Goal: Find specific fact: Find specific page/section

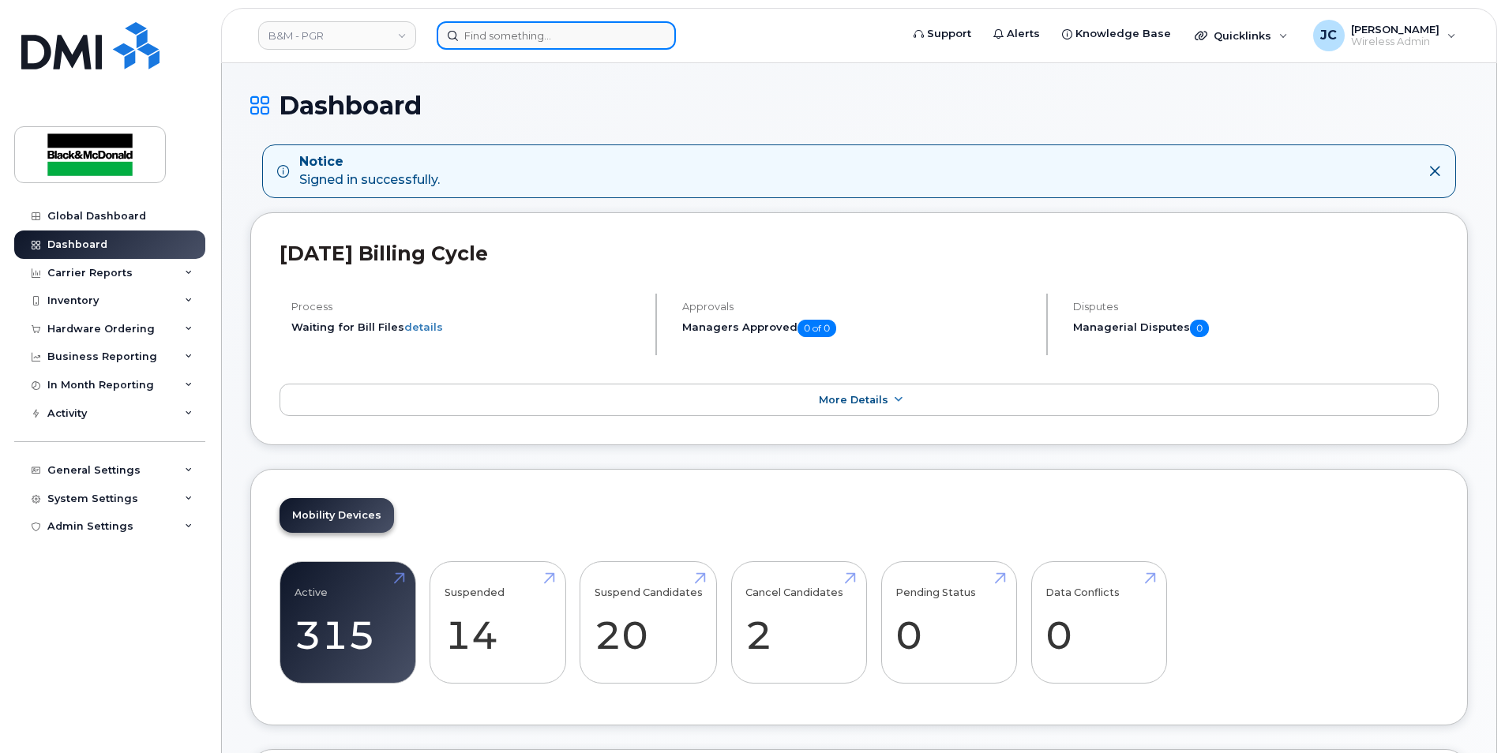
click at [494, 39] on input at bounding box center [556, 35] width 239 height 28
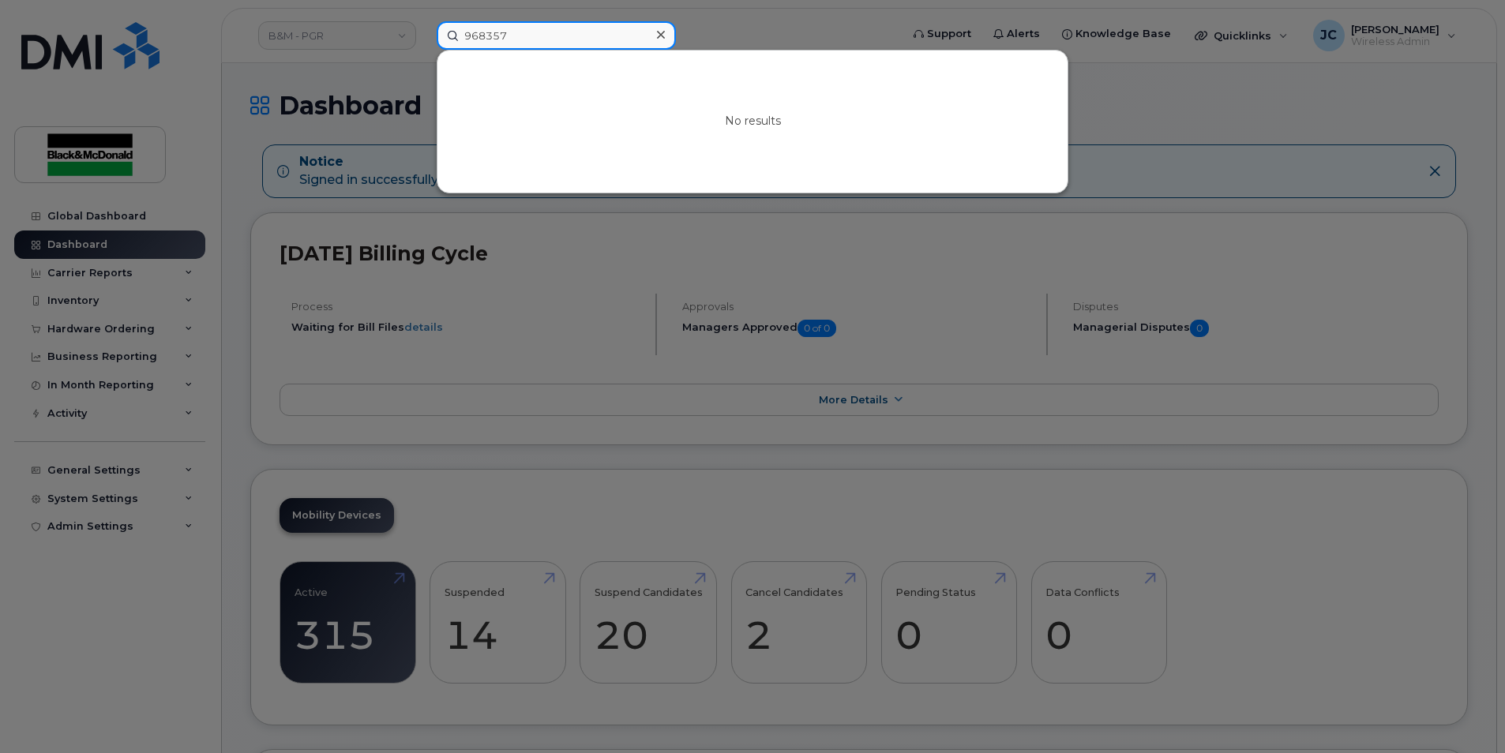
drag, startPoint x: 539, startPoint y: 37, endPoint x: 223, endPoint y: 63, distance: 316.9
click at [424, 50] on div "968357 No results" at bounding box center [663, 35] width 479 height 28
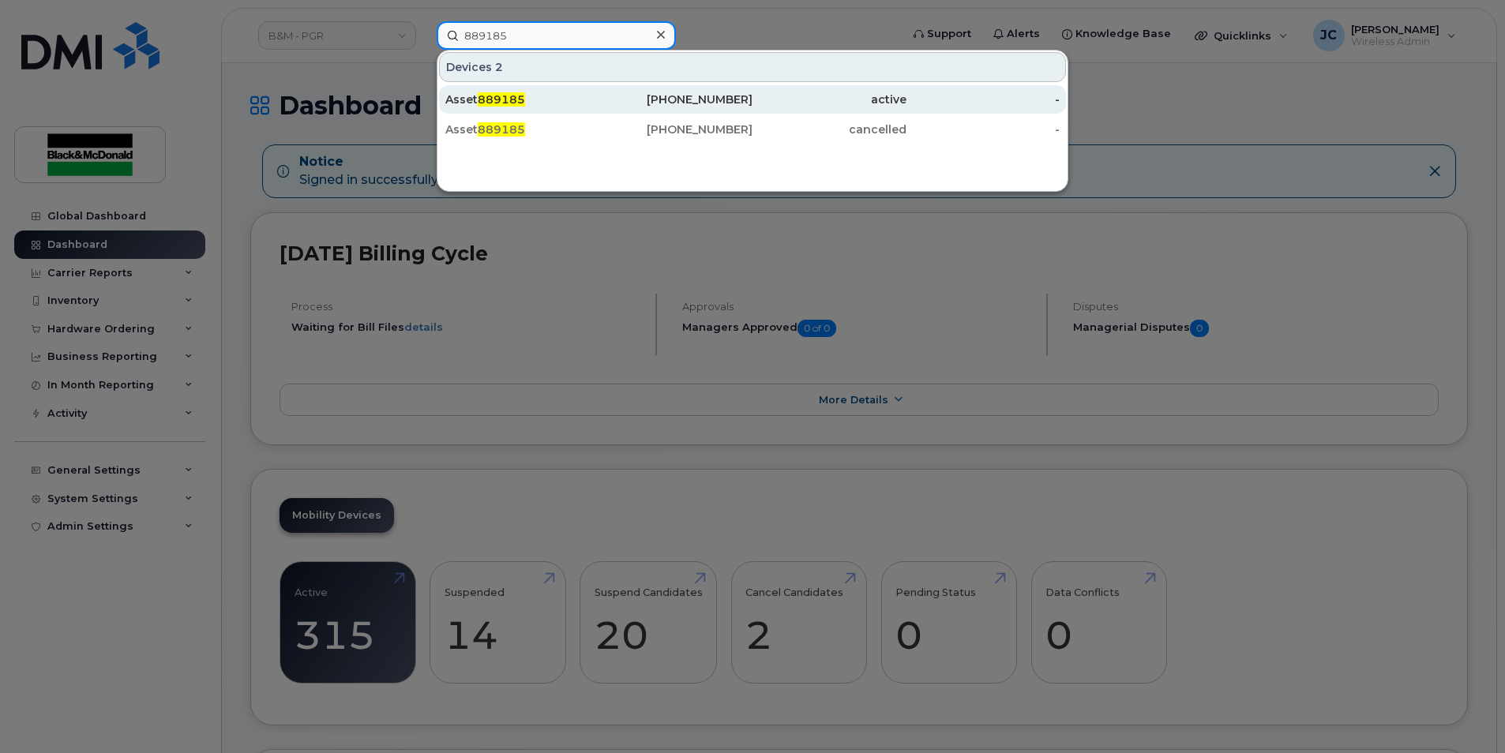
type input "889185"
click at [726, 107] on div "[PHONE_NUMBER]" at bounding box center [676, 100] width 154 height 16
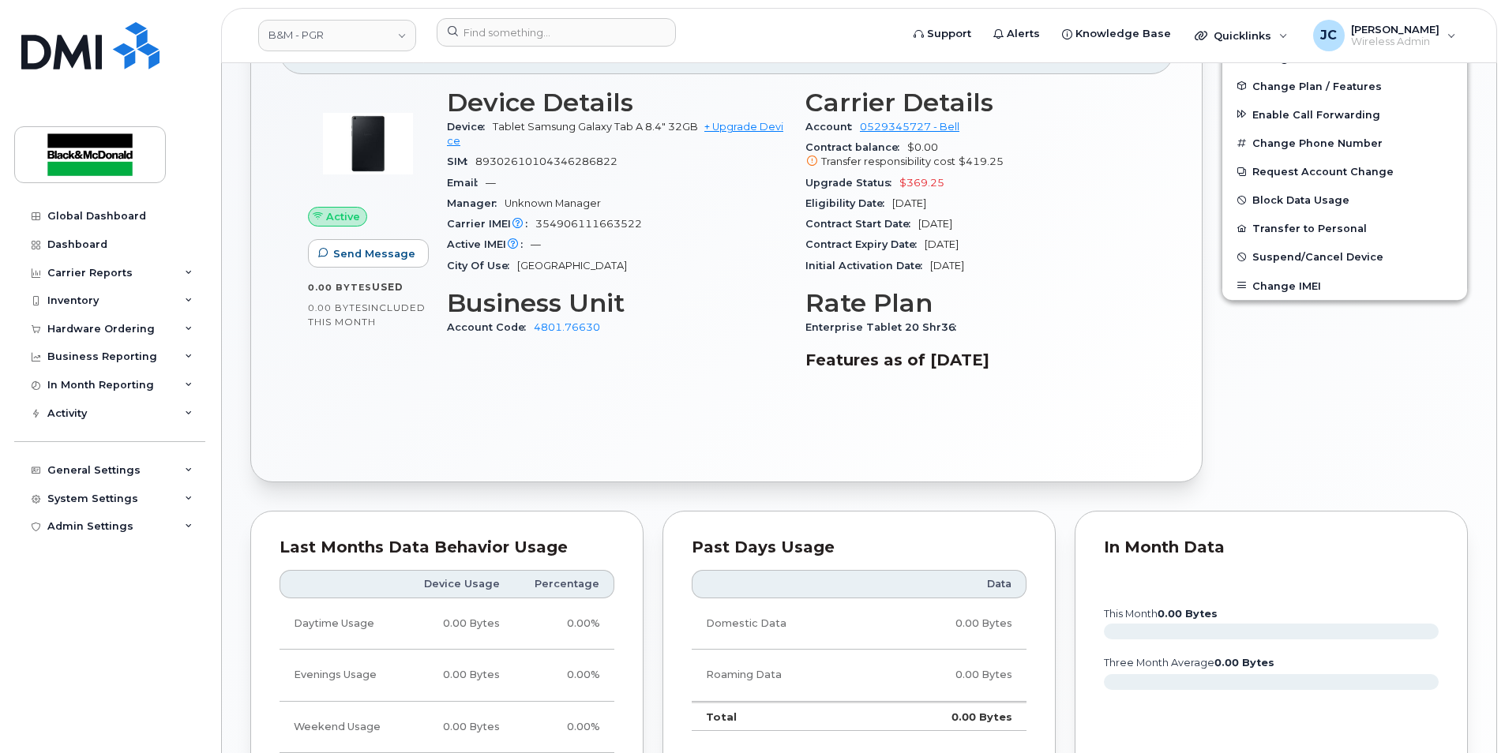
scroll to position [395, 0]
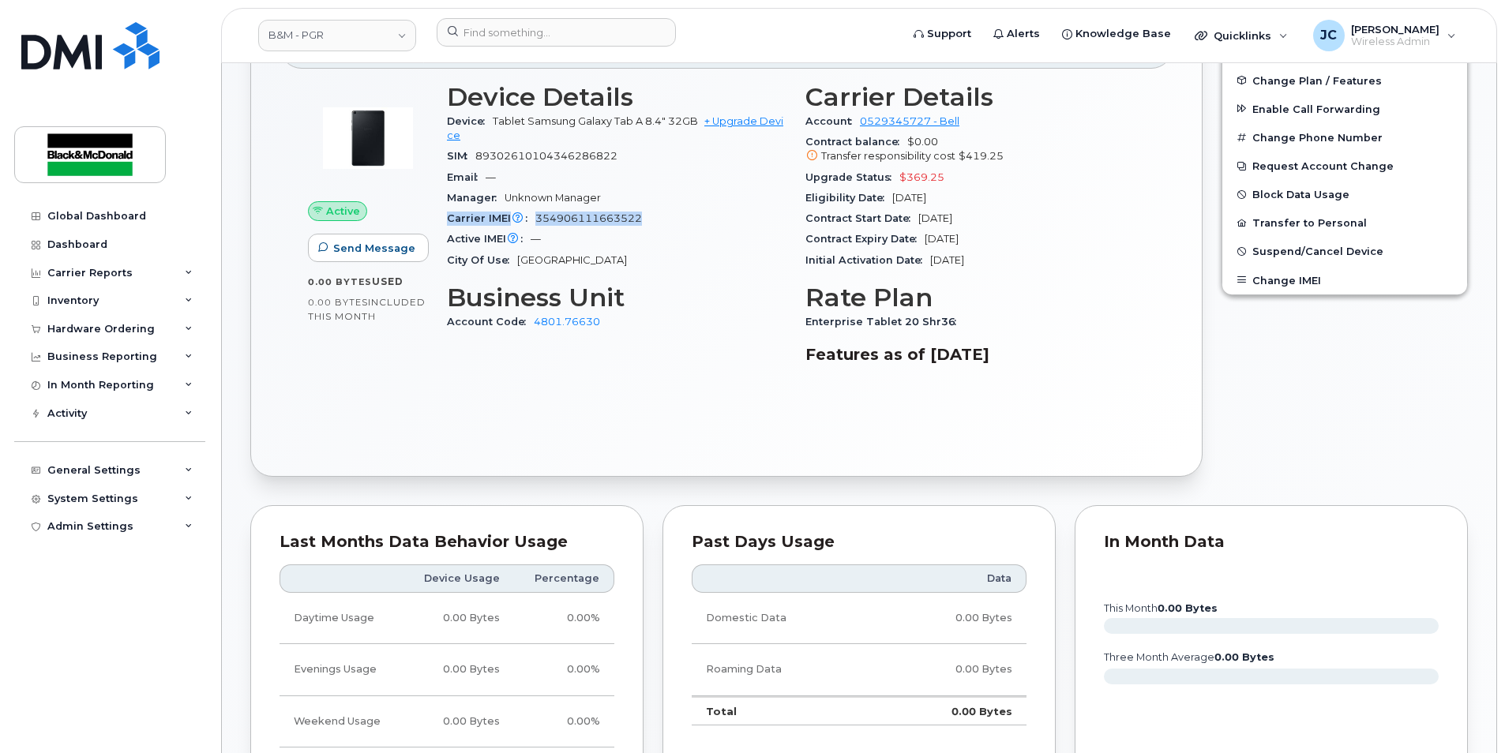
drag, startPoint x: 440, startPoint y: 217, endPoint x: 668, endPoint y: 215, distance: 228.2
click at [668, 215] on div "Device Details Device Tablet Samsung Galaxy Tab A 8.4" 32GB + Upgrade Device SI…" at bounding box center [616, 229] width 359 height 313
drag, startPoint x: 668, startPoint y: 215, endPoint x: 578, endPoint y: 210, distance: 90.1
copy div "Carrier IMEI Carrier IMEI is reported during the last billing cycle or change o…"
click at [1278, 479] on div "Edit Device / Employee Add Roaming Package Change SIM Card Change Plan / Featur…" at bounding box center [1344, 226] width 265 height 520
